Goal: Task Accomplishment & Management: Use online tool/utility

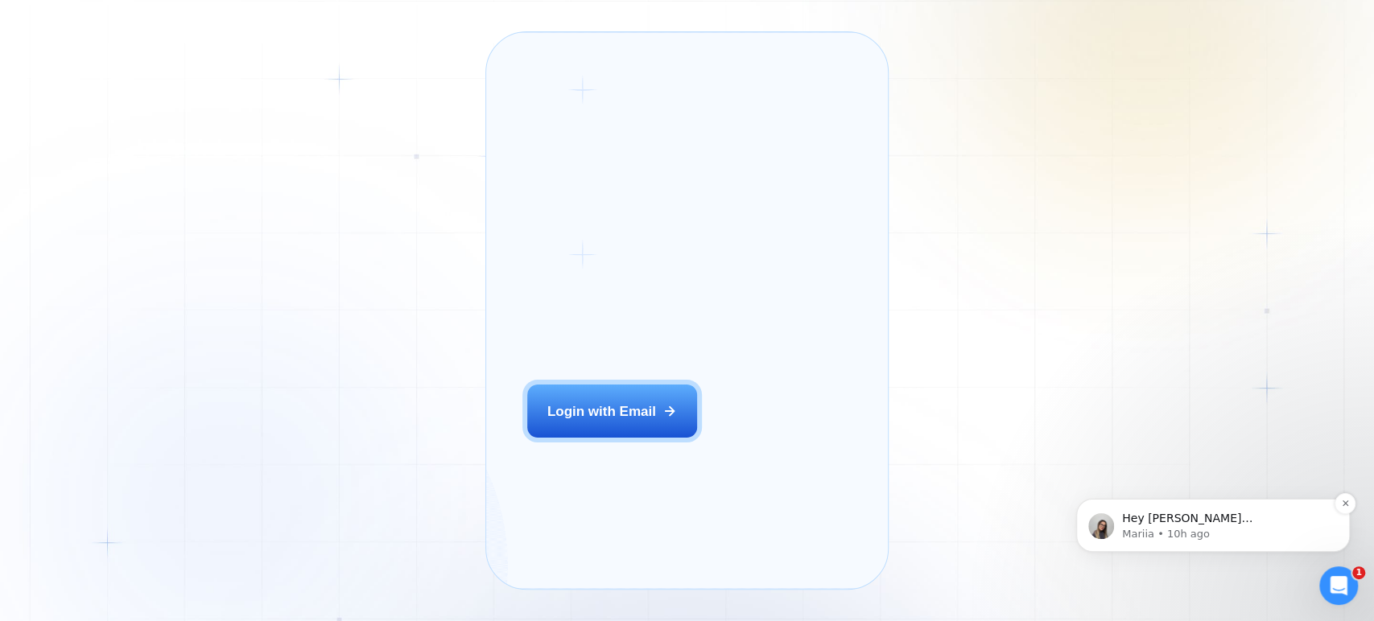
click at [1198, 519] on span "Hey givijorjadze@yahoo.com, Looks like your Upwork agency Linguora ran out of c…" at bounding box center [1225, 630] width 206 height 237
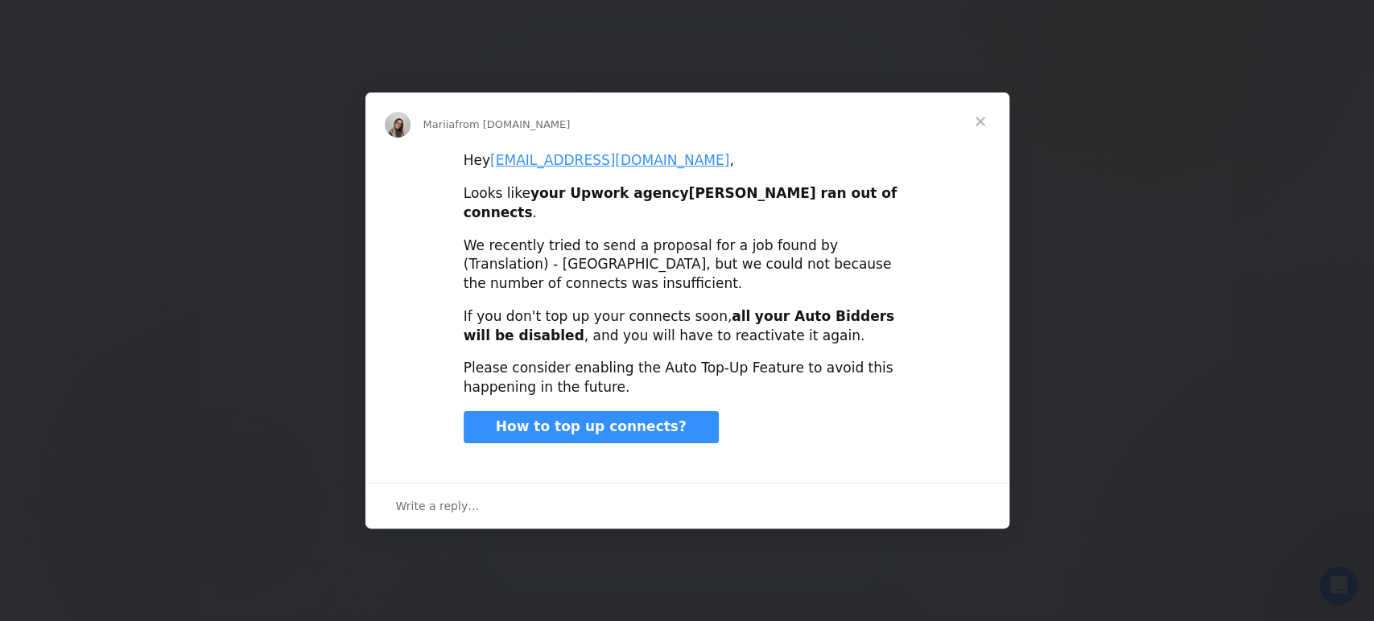
click at [978, 134] on span "Close" at bounding box center [980, 122] width 58 height 58
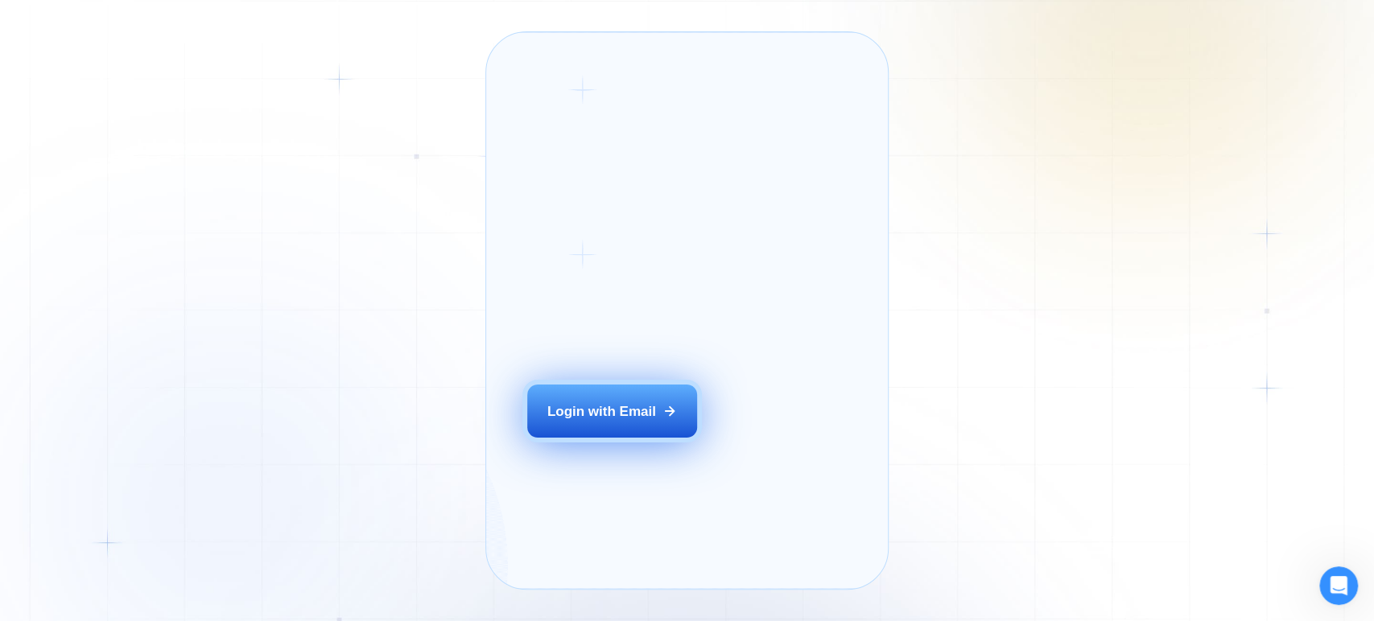
click at [568, 421] on div "Login with Email" at bounding box center [601, 411] width 109 height 19
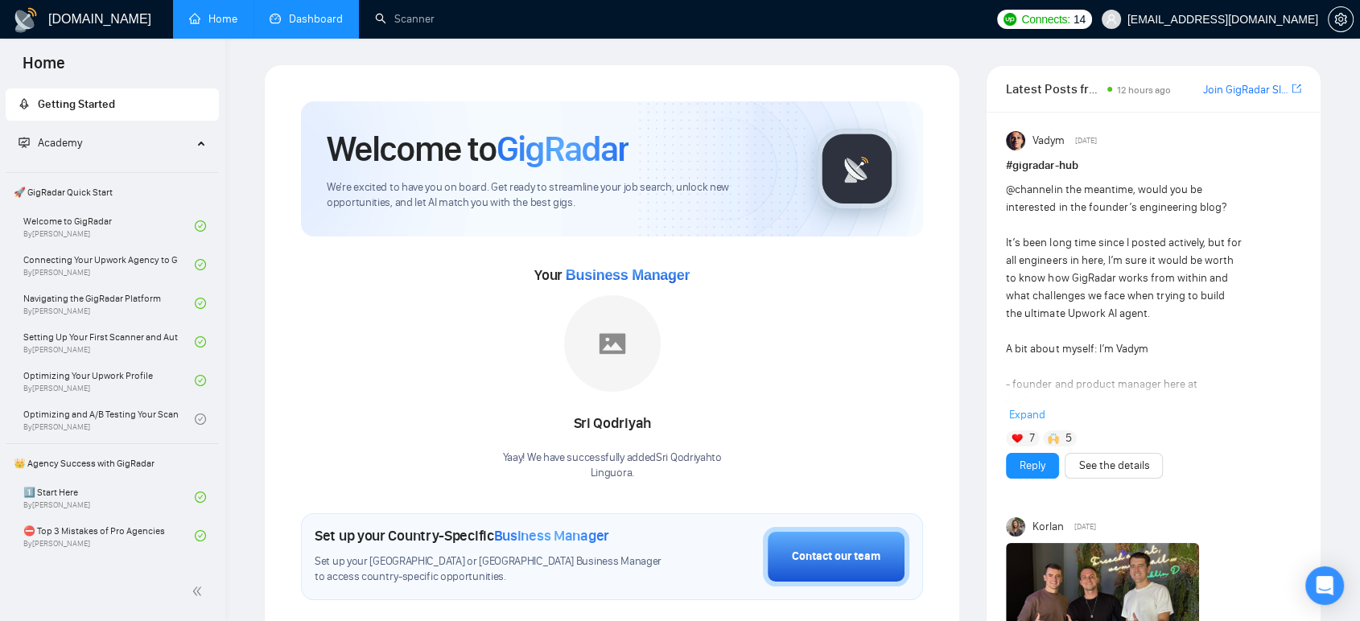
click at [297, 16] on link "Dashboard" at bounding box center [306, 19] width 73 height 14
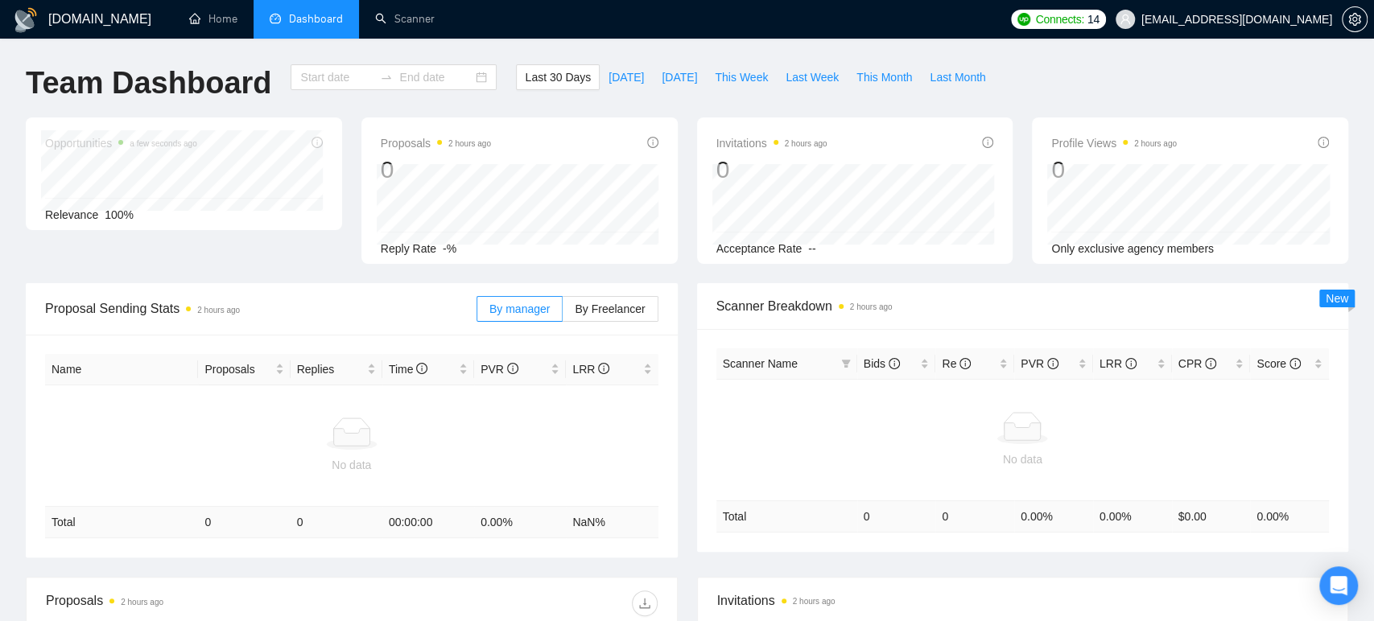
type input "[DATE]"
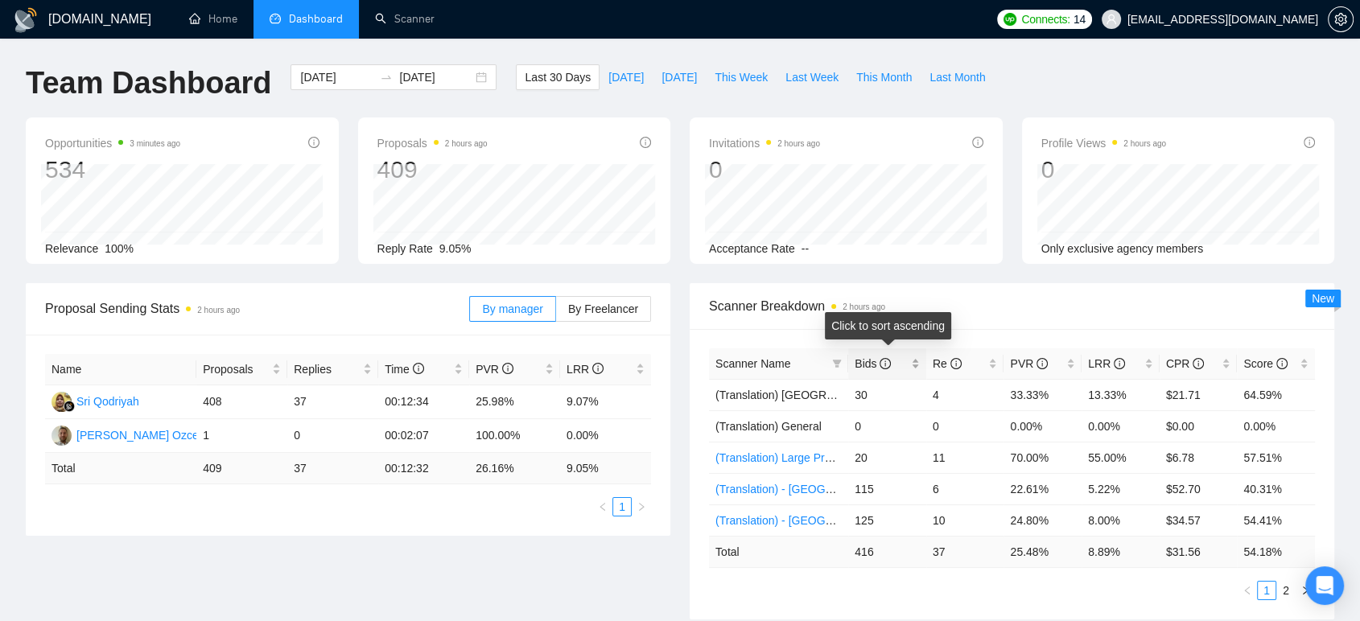
click at [883, 365] on icon "info-circle" at bounding box center [884, 363] width 11 height 11
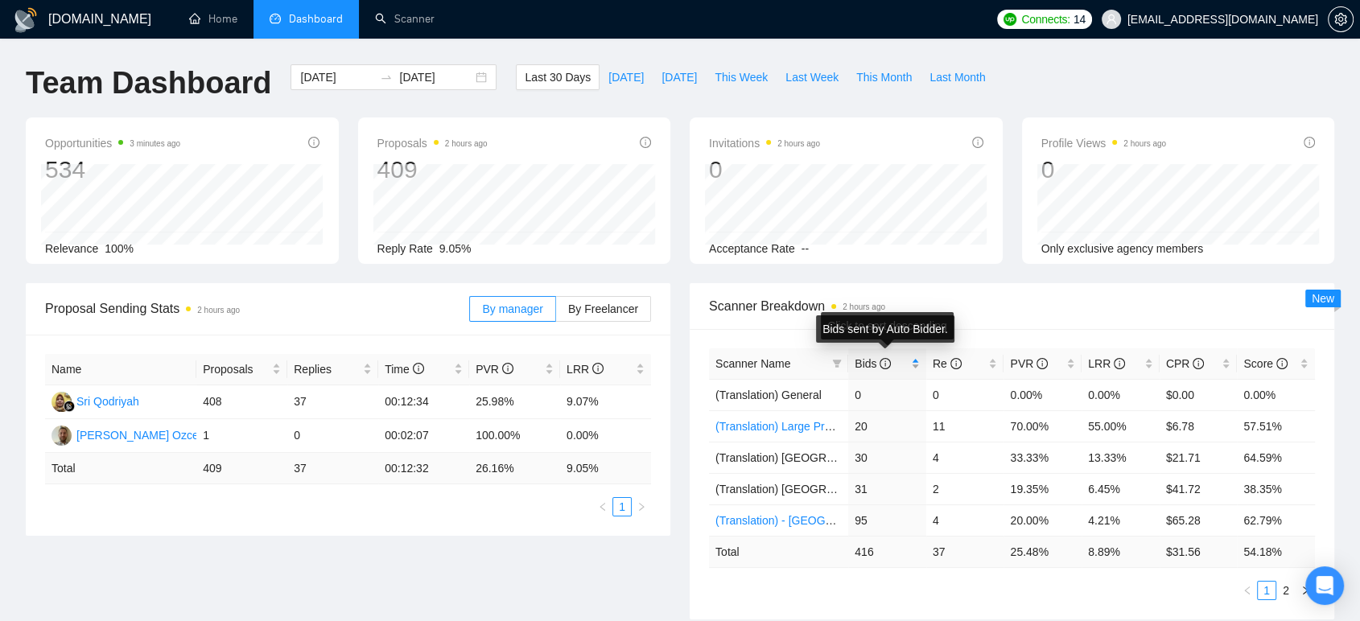
click at [883, 365] on icon "info-circle" at bounding box center [884, 363] width 11 height 11
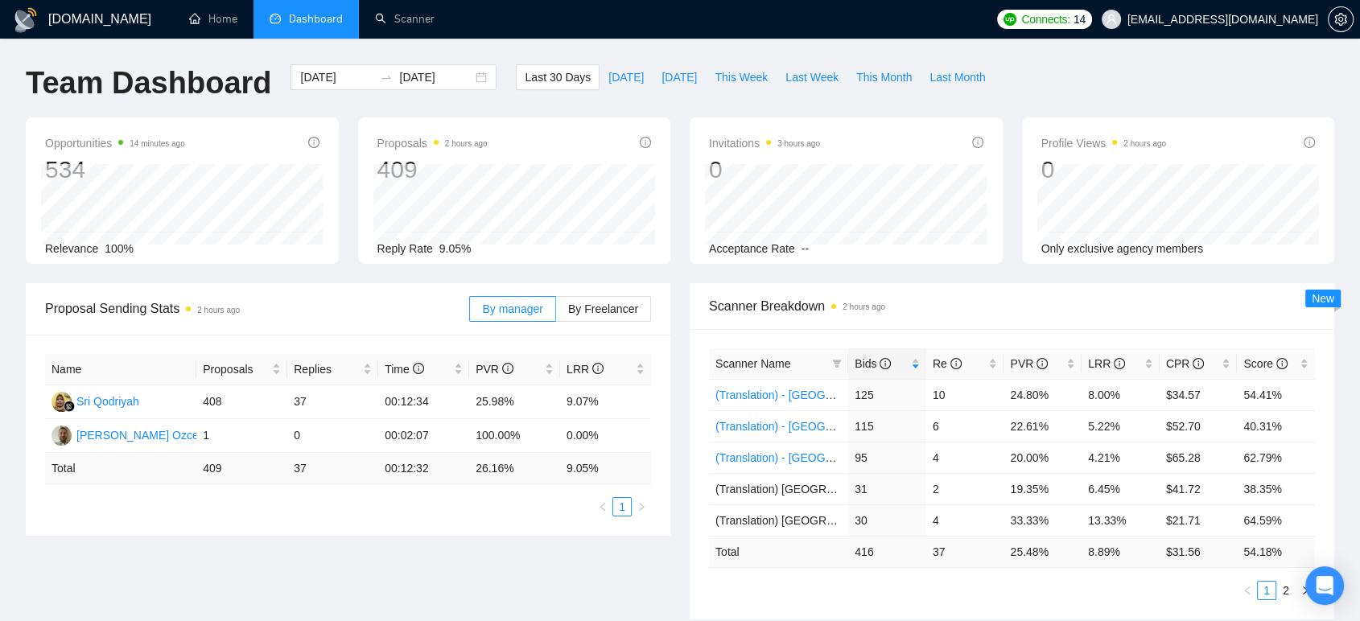
click at [457, 558] on div "Proposal Sending Stats 2 hours ago By manager By Freelancer Name Proposals Repl…" at bounding box center [680, 461] width 1328 height 356
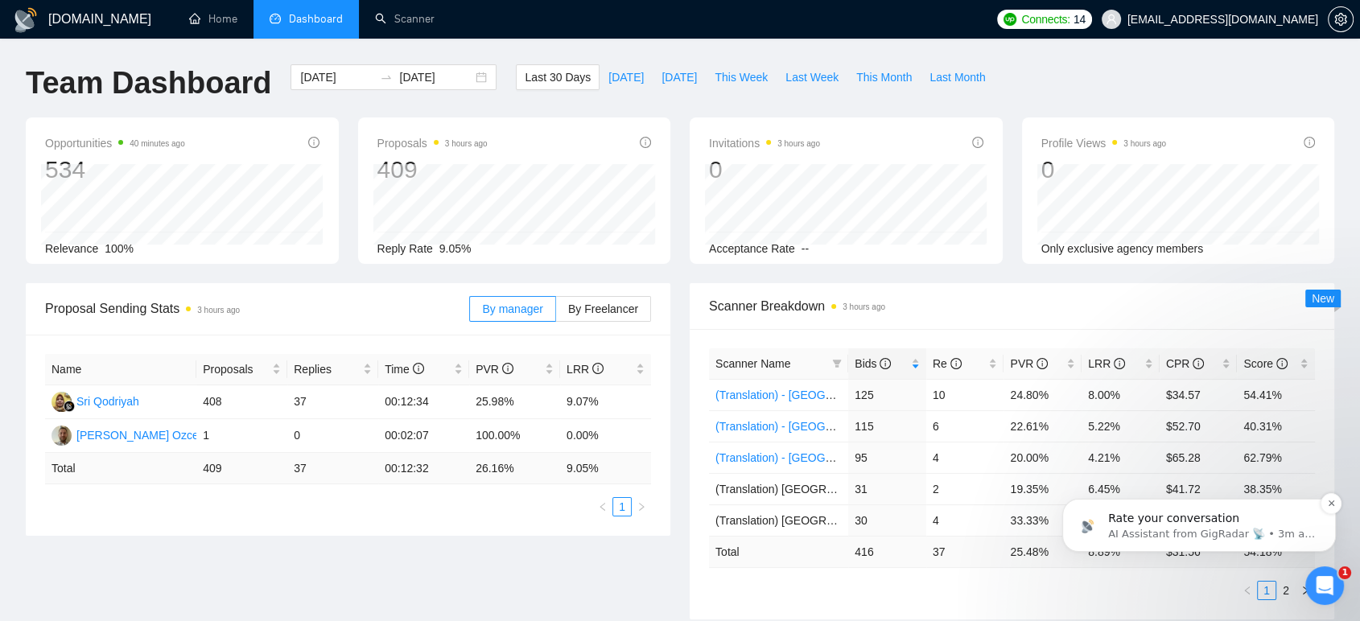
click at [1155, 523] on span "Rate your conversation" at bounding box center [1173, 518] width 131 height 13
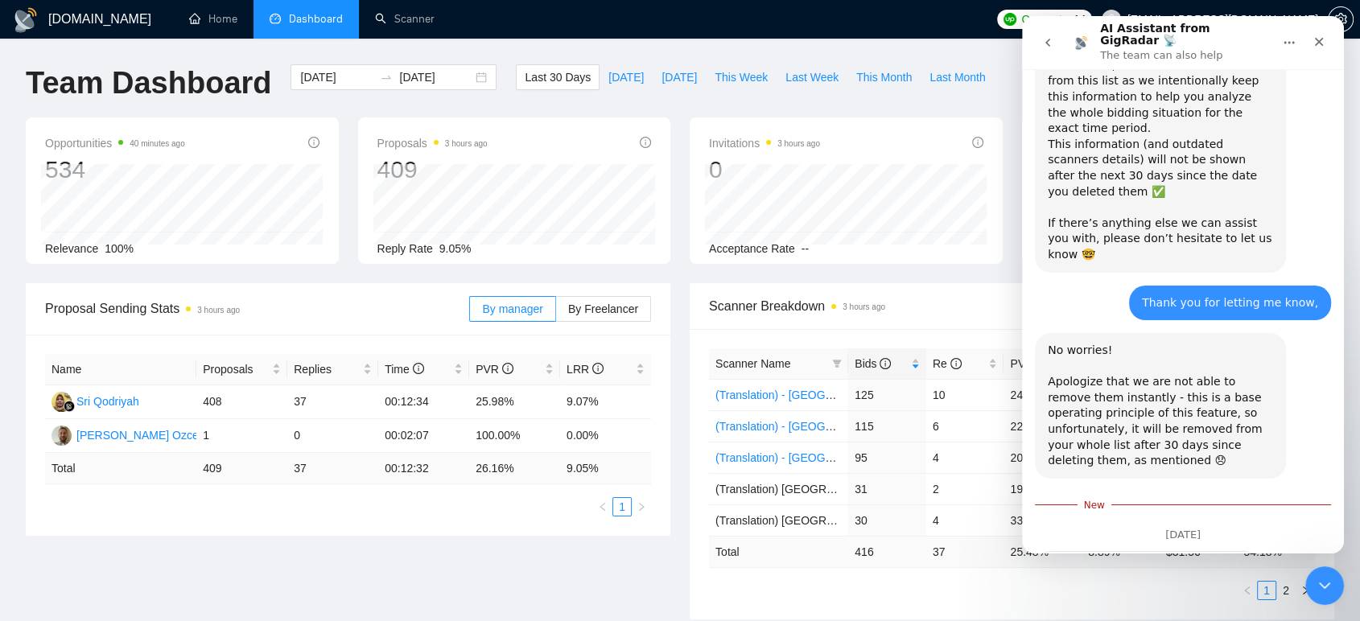
scroll to position [868, 0]
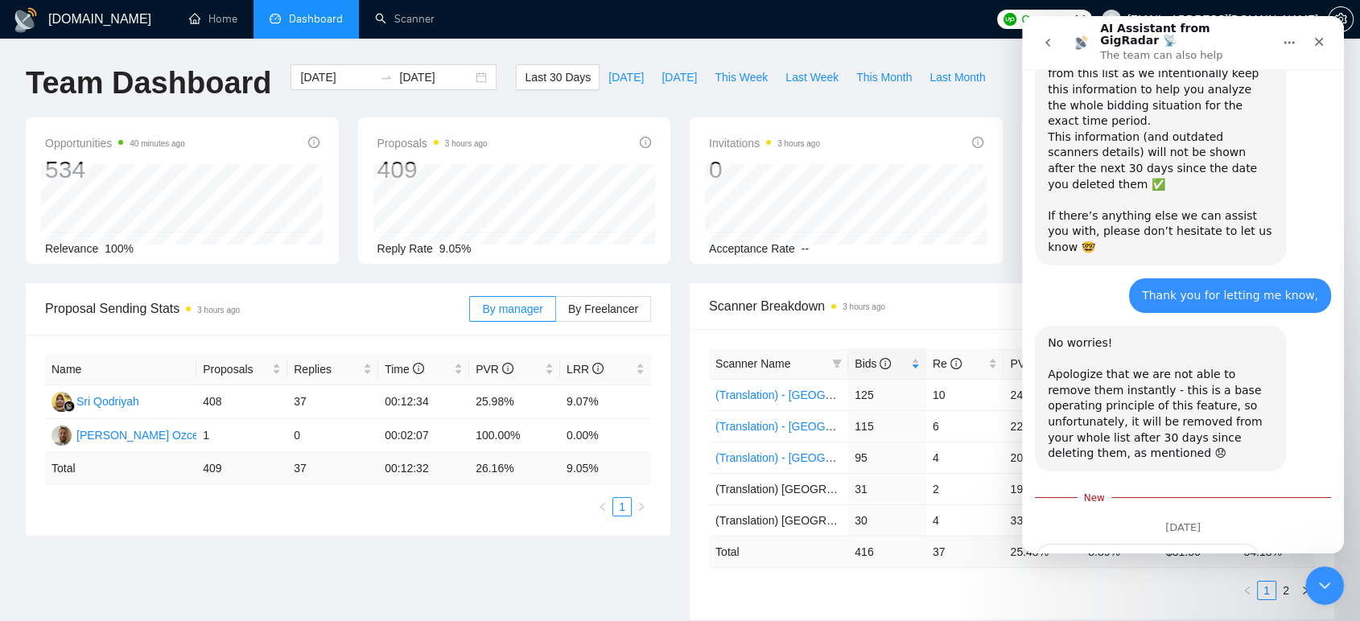
click at [1219, 558] on span "Amazing" at bounding box center [1223, 602] width 29 height 29
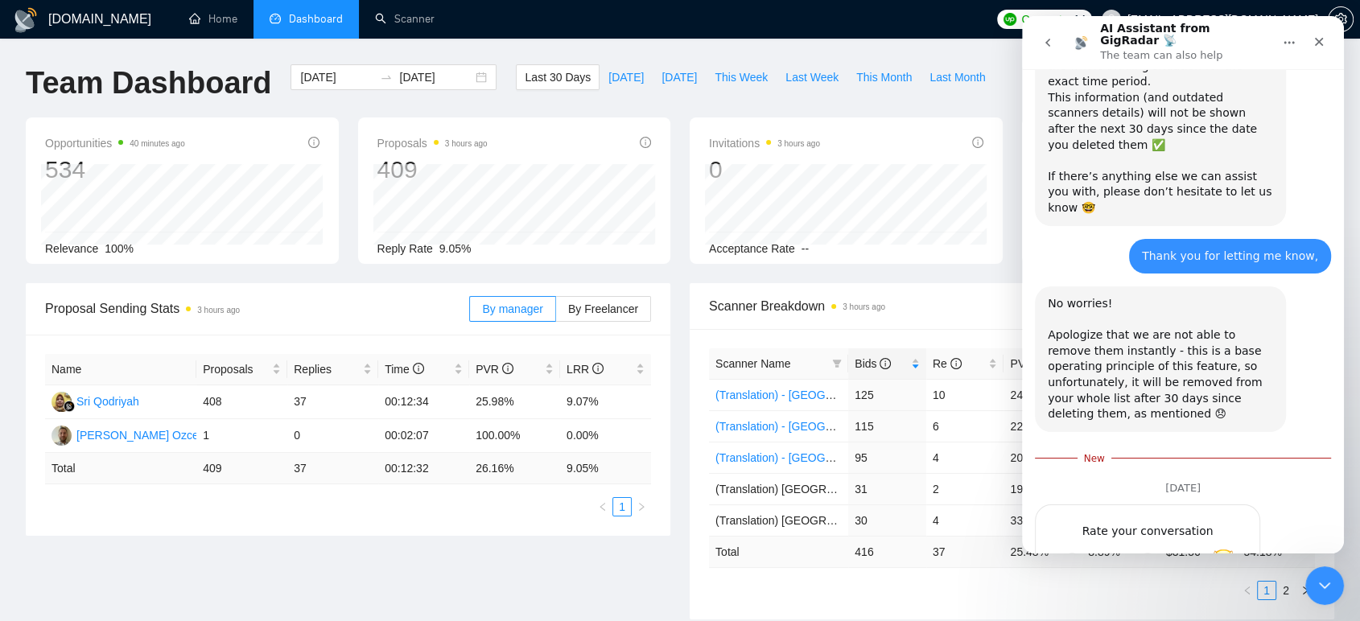
scroll to position [912, 0]
click at [1229, 558] on div "Submit" at bounding box center [1231, 618] width 32 height 32
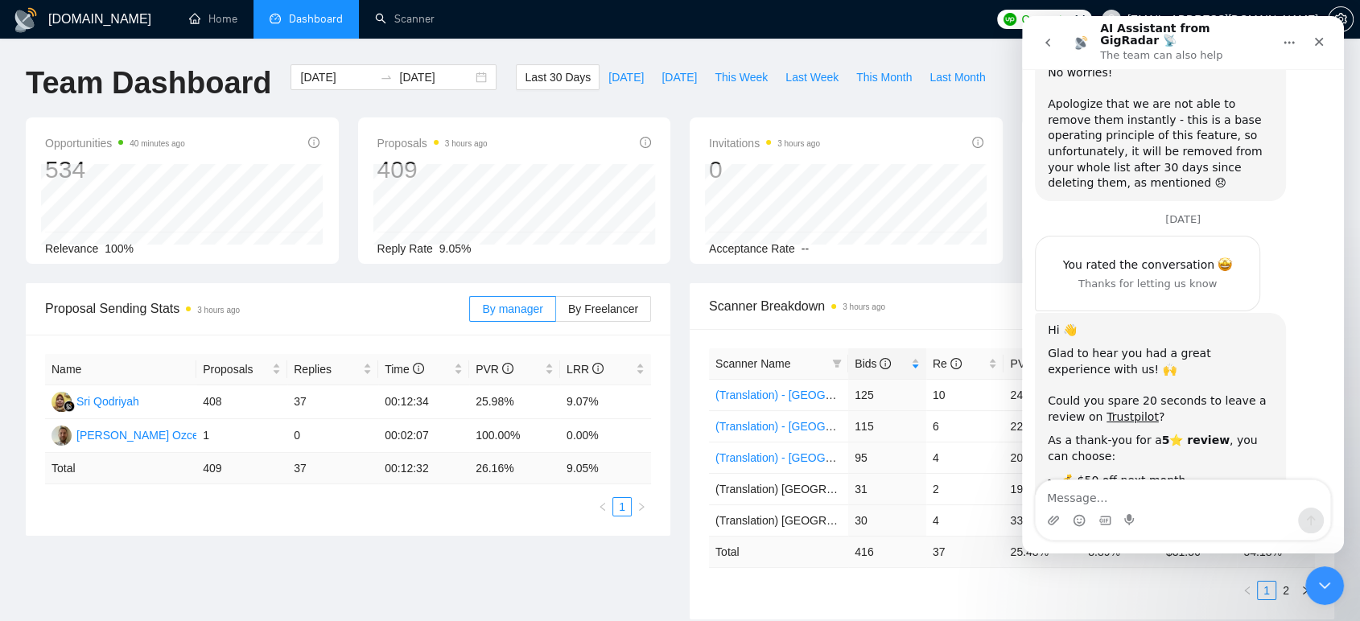
scroll to position [1145, 0]
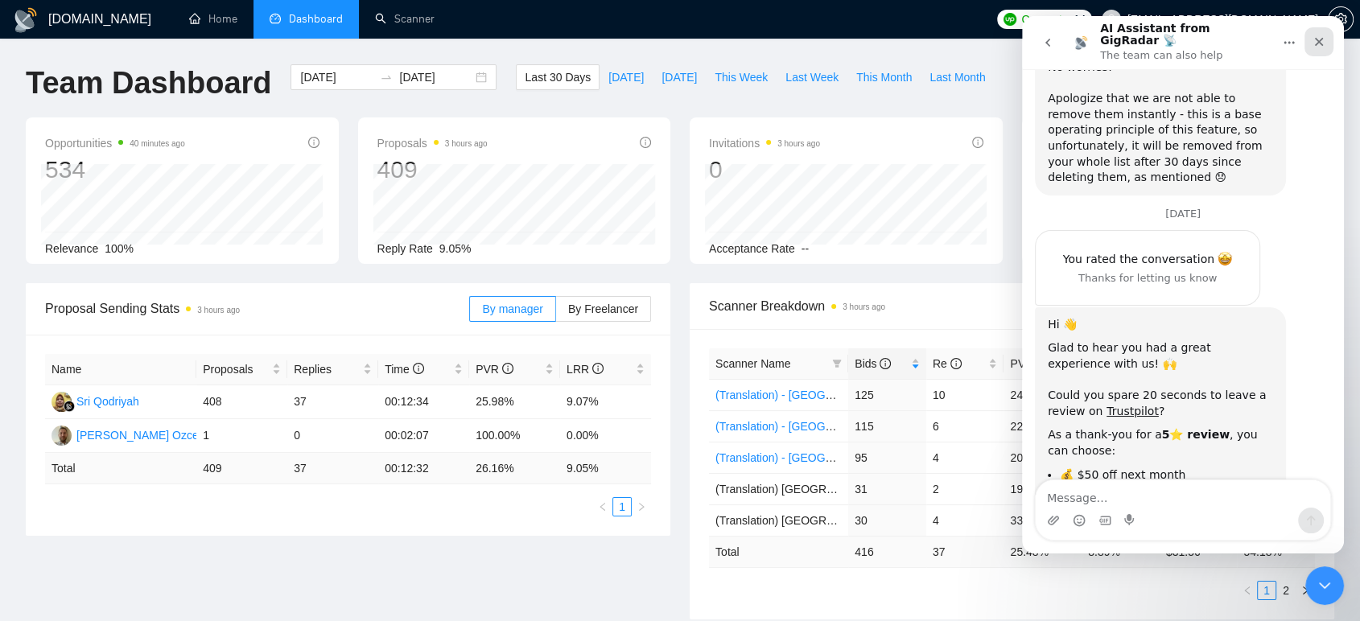
click at [1235, 44] on div "Close" at bounding box center [1318, 41] width 29 height 29
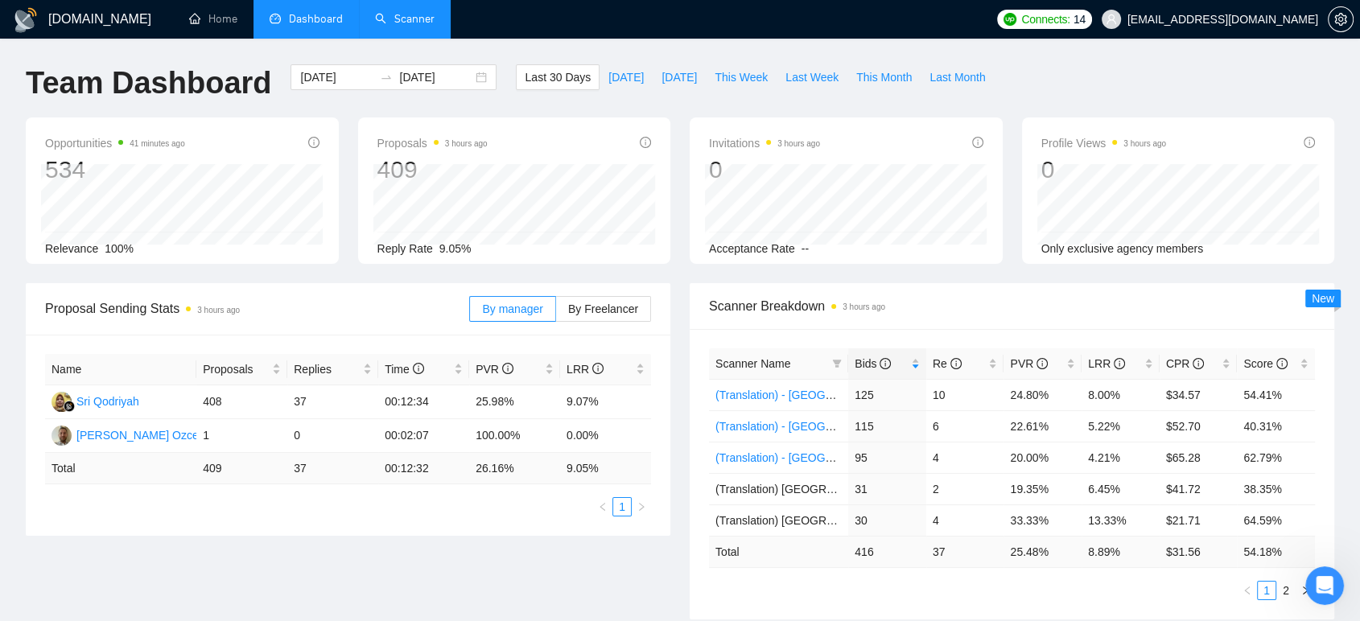
click at [424, 12] on link "Scanner" at bounding box center [405, 19] width 60 height 14
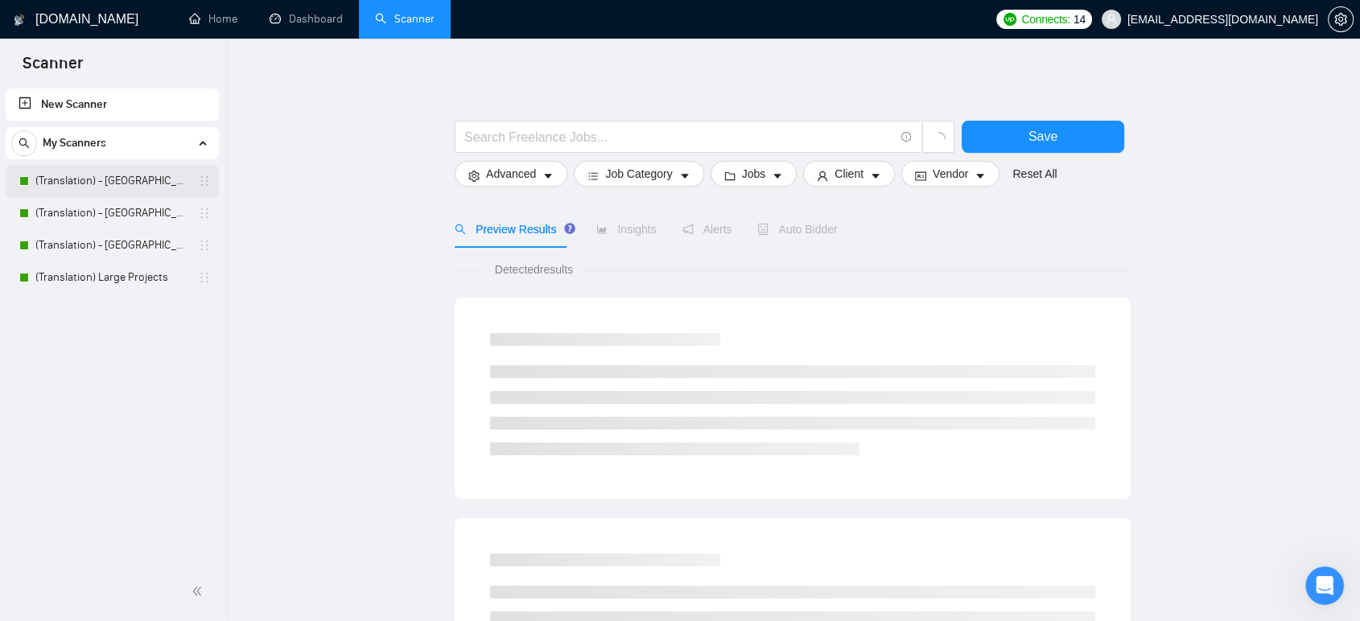
click at [117, 171] on link "(Translation) - [GEOGRAPHIC_DATA]" at bounding box center [111, 181] width 153 height 32
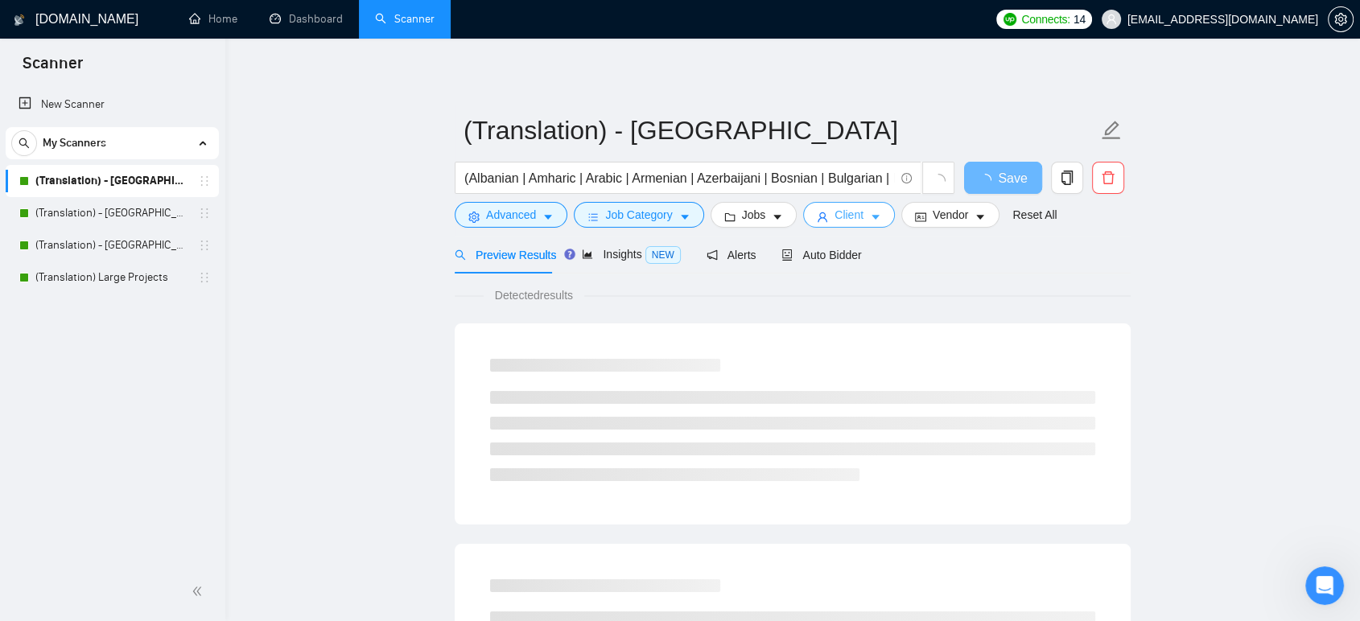
click at [822, 211] on span "user" at bounding box center [822, 217] width 11 height 12
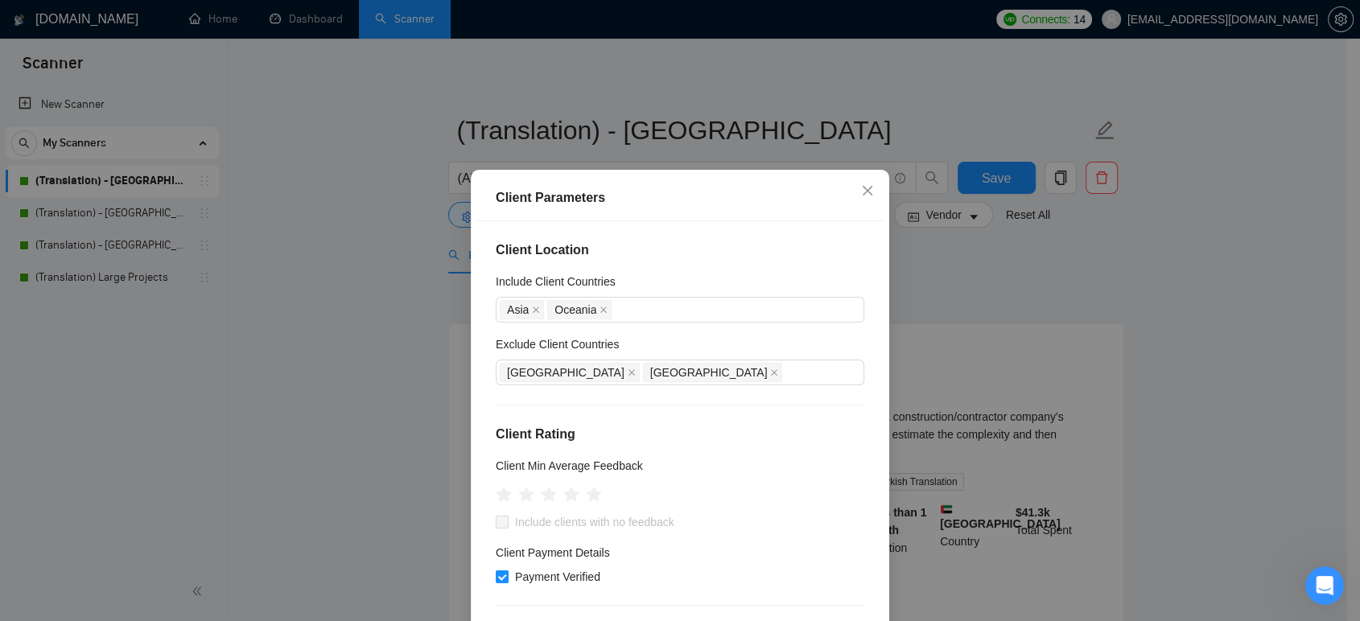
click at [390, 338] on div "Client Parameters Client Location Include Client Countries [GEOGRAPHIC_DATA] [G…" at bounding box center [680, 310] width 1360 height 621
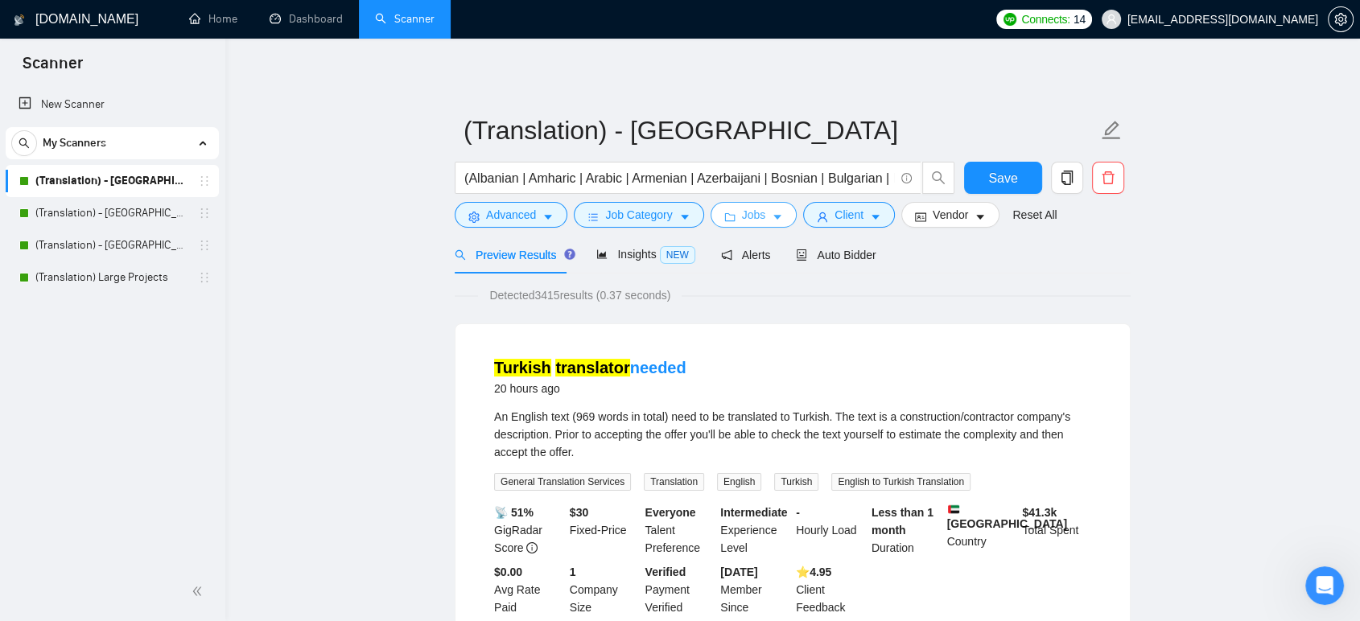
click at [750, 215] on span "Jobs" at bounding box center [754, 215] width 24 height 18
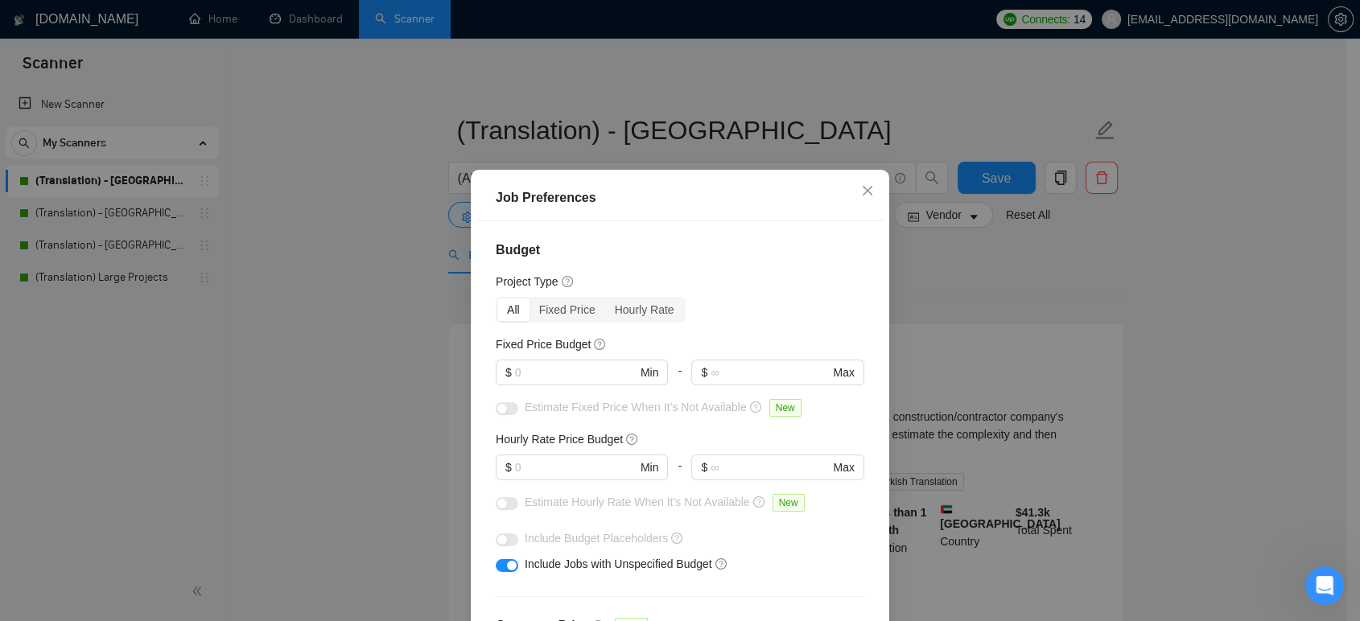
click at [375, 327] on div "Job Preferences Budget Project Type All Fixed Price Hourly Rate Fixed Price Bud…" at bounding box center [680, 310] width 1360 height 621
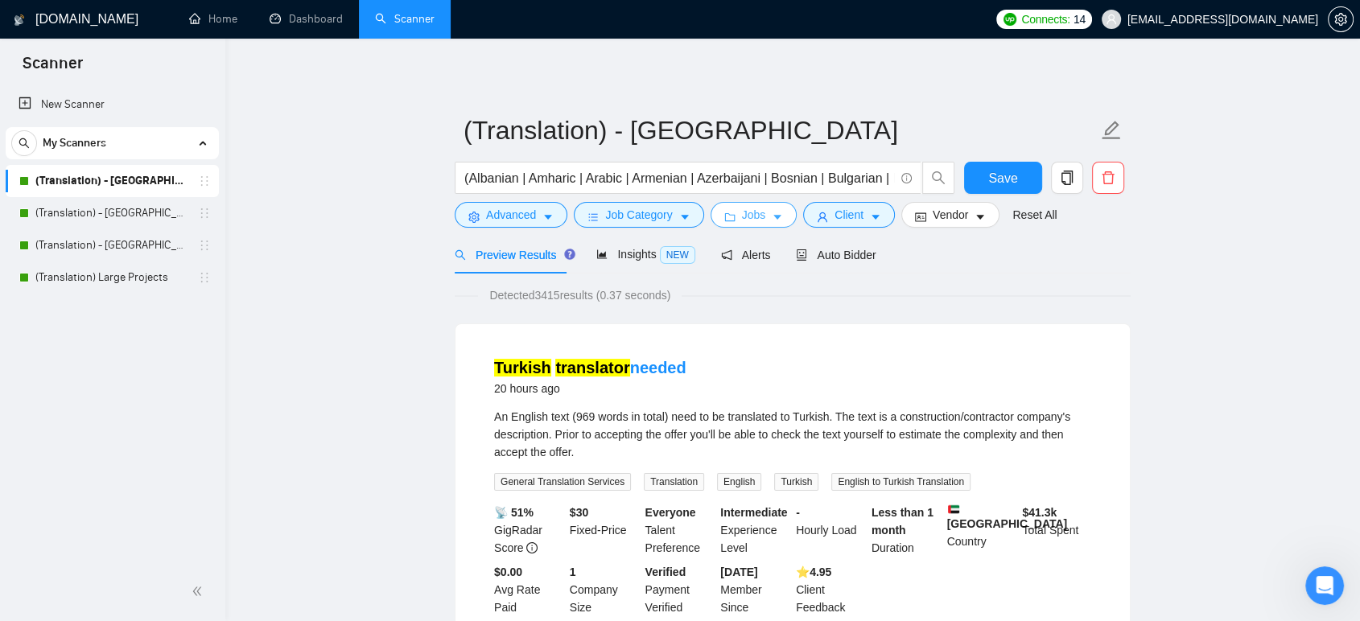
scroll to position [1145, 0]
